Goal: Information Seeking & Learning: Learn about a topic

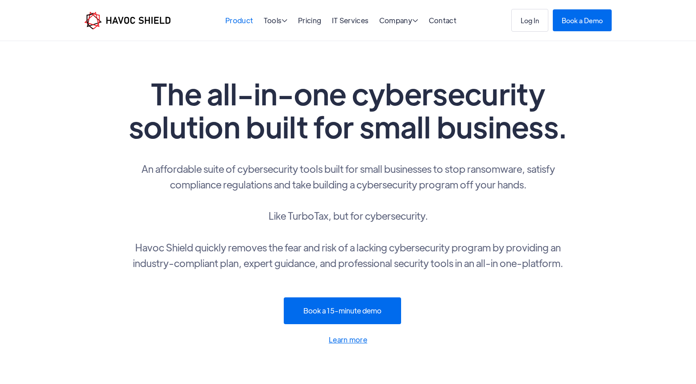
click at [247, 21] on link "Product" at bounding box center [239, 20] width 28 height 9
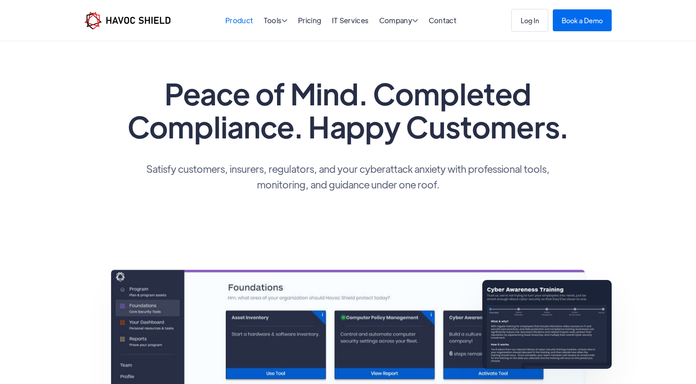
click at [240, 20] on link "Product" at bounding box center [239, 20] width 28 height 9
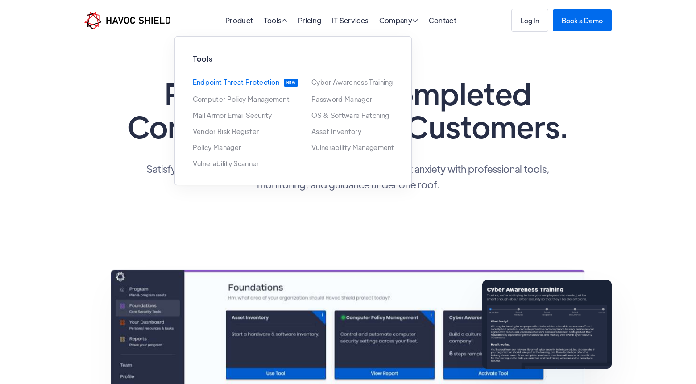
click at [227, 81] on link "Endpoint Threat Protection" at bounding box center [236, 82] width 87 height 8
click at [248, 99] on link "Computer Policy Management" at bounding box center [241, 98] width 97 height 7
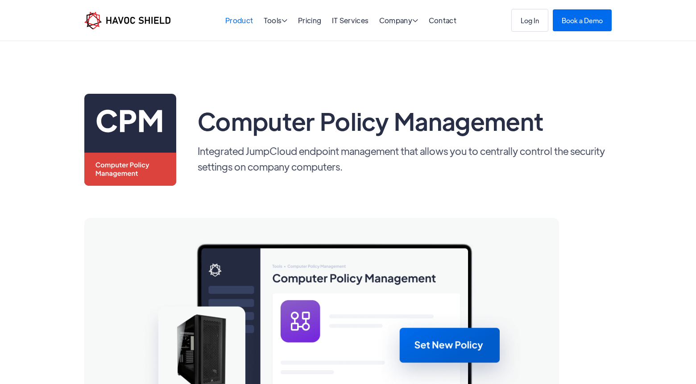
click at [239, 19] on link "Product" at bounding box center [239, 20] width 28 height 9
